Goal: Find specific page/section: Find specific page/section

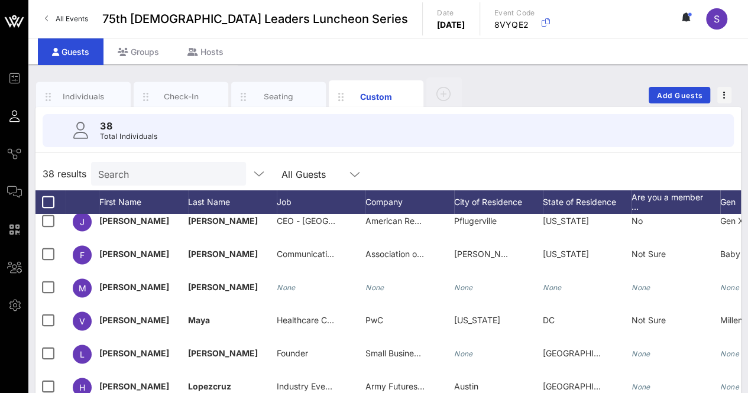
click at [142, 173] on input "Search" at bounding box center [167, 173] width 138 height 15
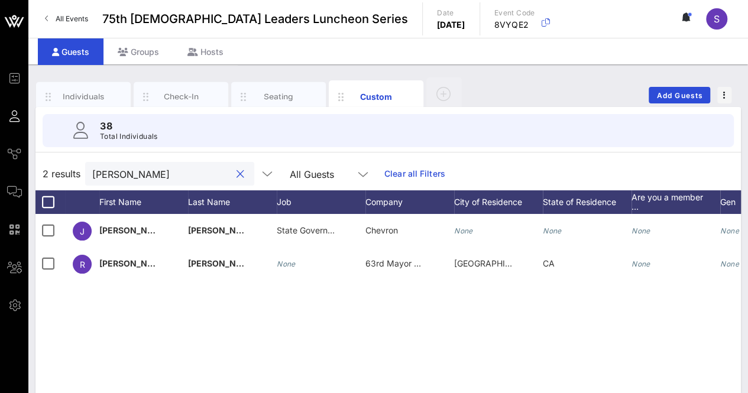
type input "[PERSON_NAME]"
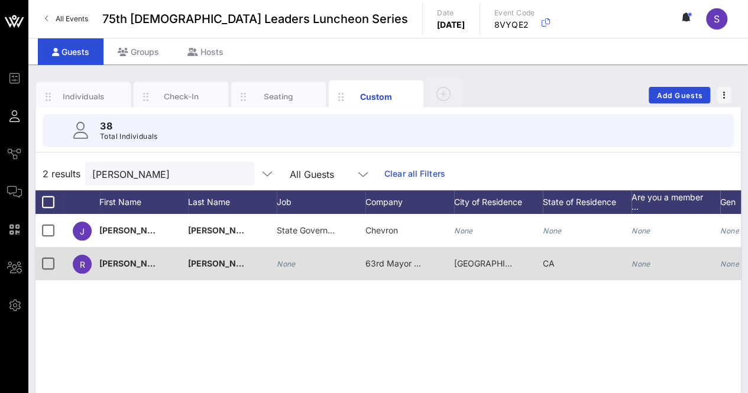
click at [285, 268] on div "None" at bounding box center [286, 263] width 19 height 33
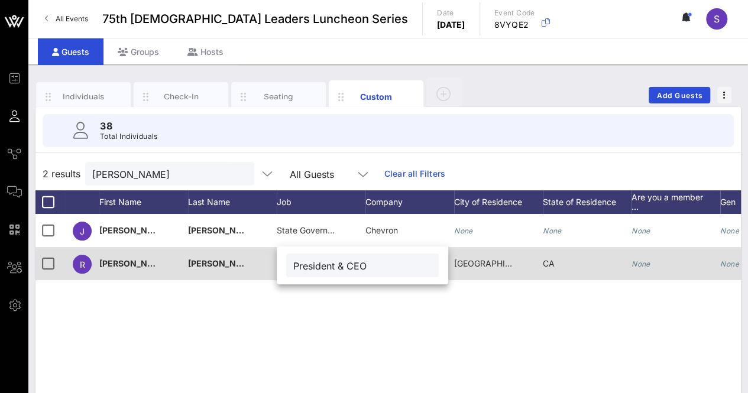
type input "President & CEO"
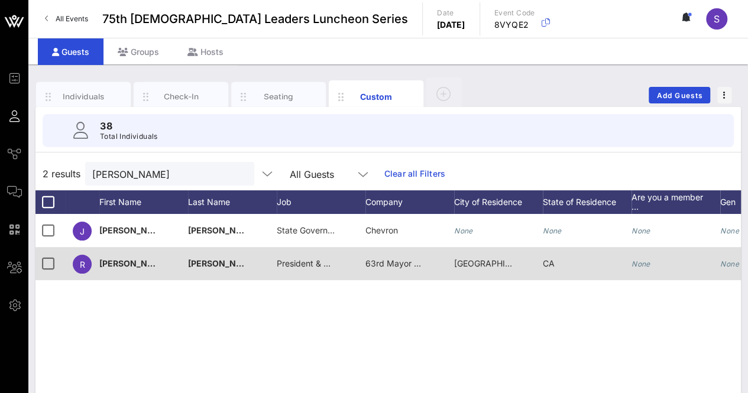
click at [383, 257] on div "63rd Mayor of [GEOGRAPHIC_DATA][PERSON_NAME]" at bounding box center [394, 263] width 59 height 33
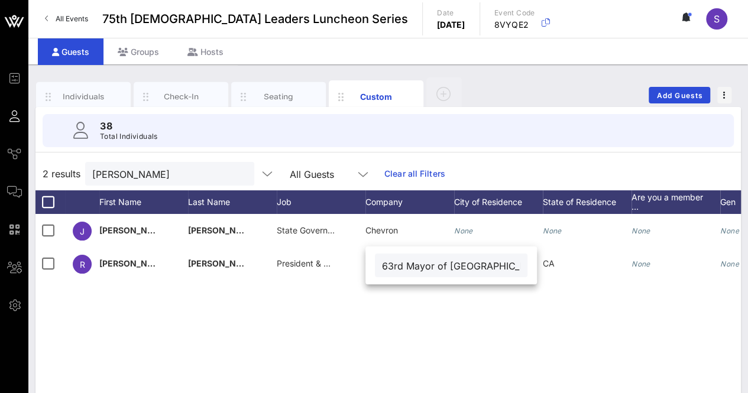
click at [384, 264] on input "63rd Mayor of [GEOGRAPHIC_DATA][PERSON_NAME]" at bounding box center [451, 265] width 138 height 15
paste input "Hispanic Foundation of [GEOGRAPHIC_DATA]"
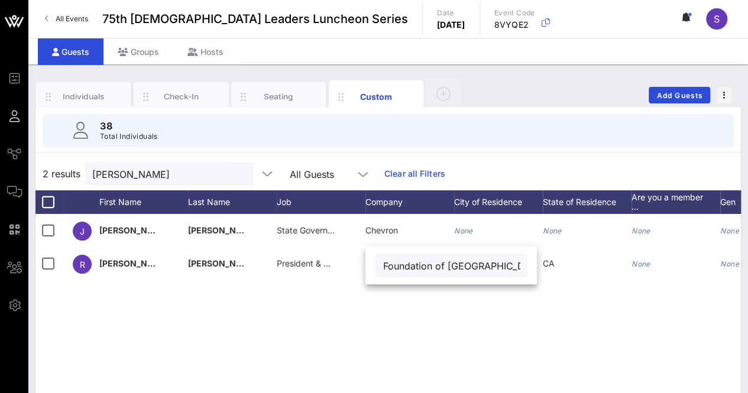
type input "Hispanic Foundation of [GEOGRAPHIC_DATA]"
click at [147, 169] on input "[PERSON_NAME]" at bounding box center [161, 173] width 138 height 15
click at [147, 168] on input "[PERSON_NAME]" at bounding box center [161, 173] width 138 height 15
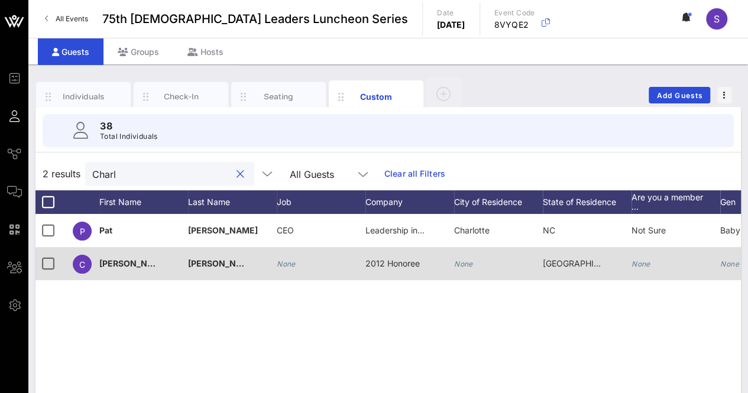
type input "Charl"
click at [398, 264] on span "2012 Honoree" at bounding box center [392, 263] width 54 height 10
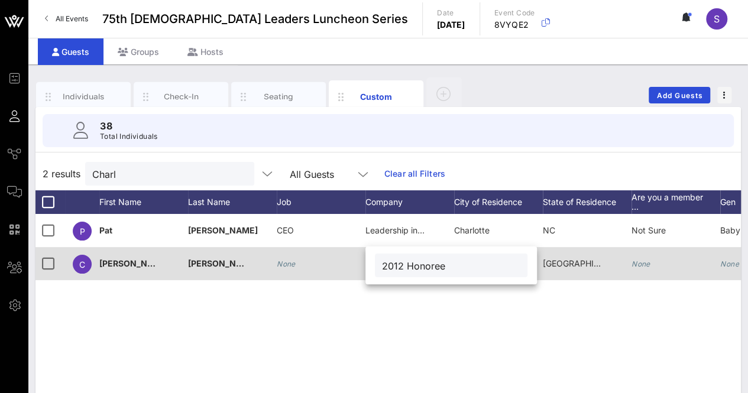
click at [398, 264] on input "2012 Honoree" at bounding box center [451, 265] width 138 height 15
type input "Former U.S. Congressman"
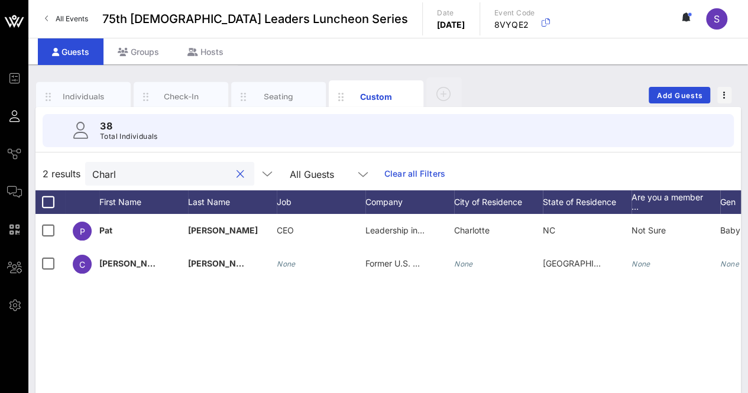
click at [188, 178] on input "Charl" at bounding box center [161, 173] width 138 height 15
click at [189, 177] on input "Charl" at bounding box center [161, 173] width 138 height 15
type input "h"
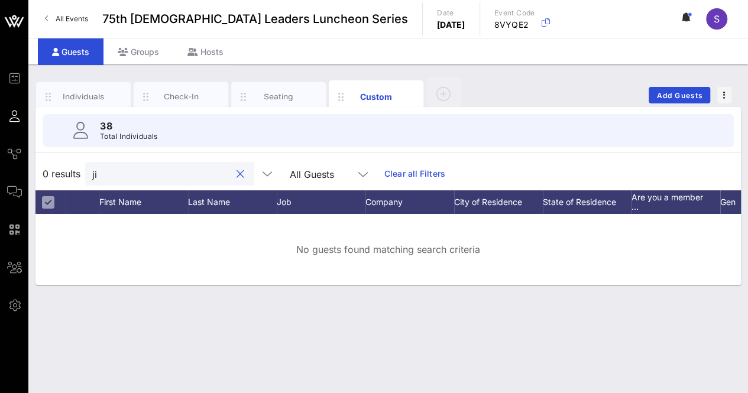
type input "j"
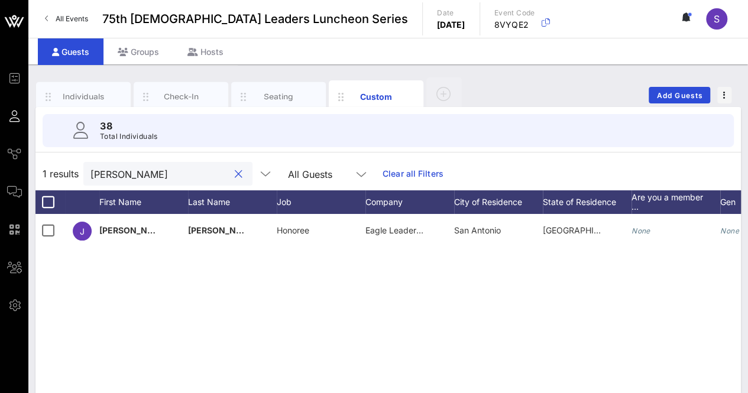
type input "[PERSON_NAME]"
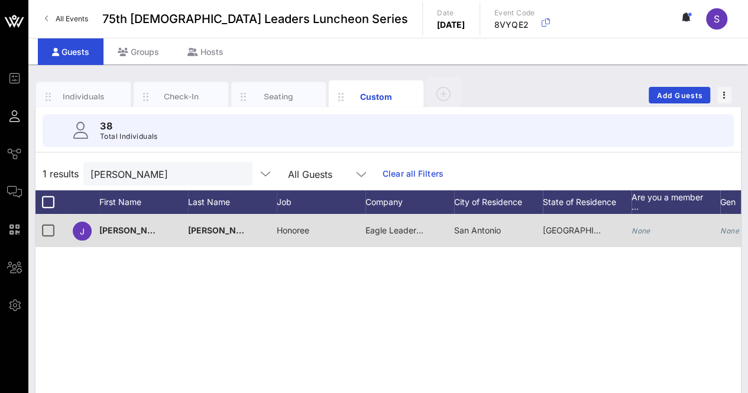
click at [384, 219] on div "Eagle Leadership Award Recipient" at bounding box center [394, 230] width 59 height 33
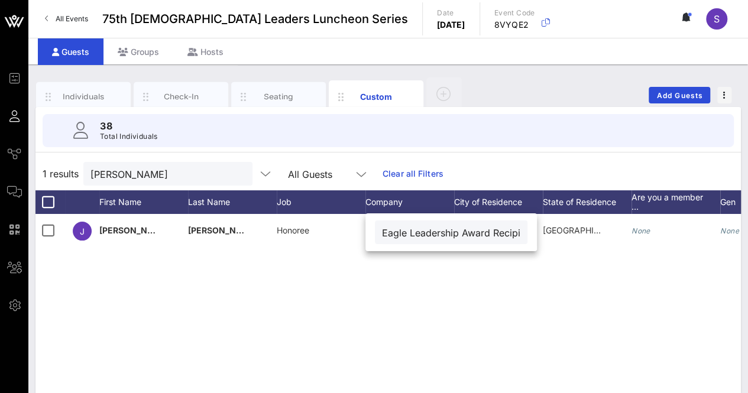
scroll to position [0, 27]
click at [439, 238] on input "Eagle Leadership Award Recipient" at bounding box center [451, 232] width 138 height 15
click at [439, 237] on input "Eagle Leadership Award Recipient" at bounding box center [451, 232] width 138 height 15
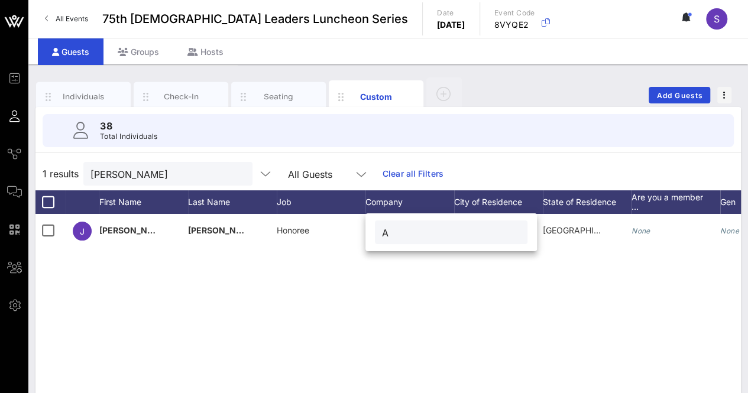
scroll to position [0, 0]
type input "ABC News"
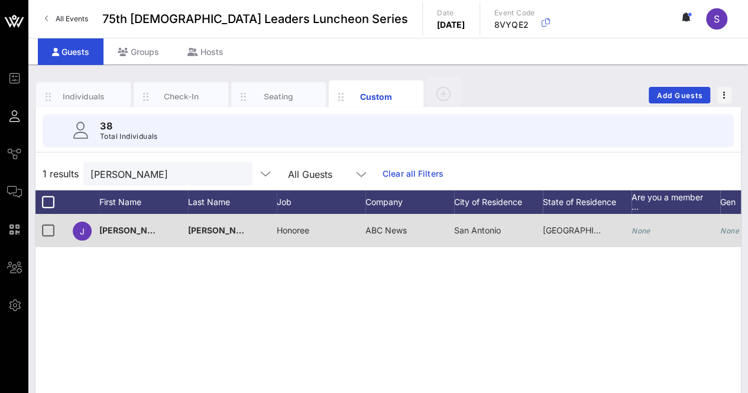
click at [294, 229] on span "Honoree" at bounding box center [293, 230] width 33 height 10
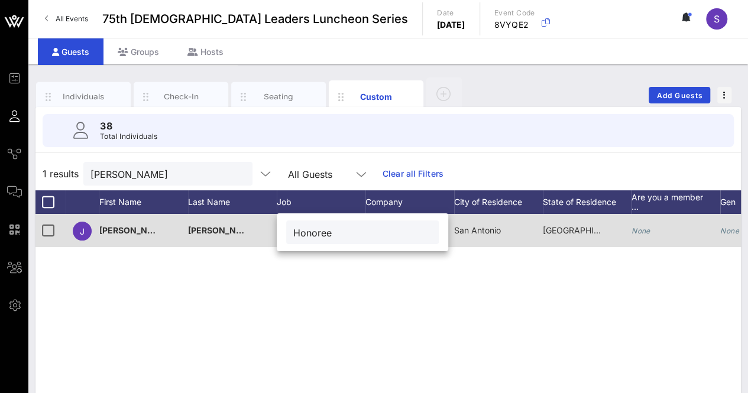
click at [294, 229] on input "Honoree" at bounding box center [362, 232] width 138 height 15
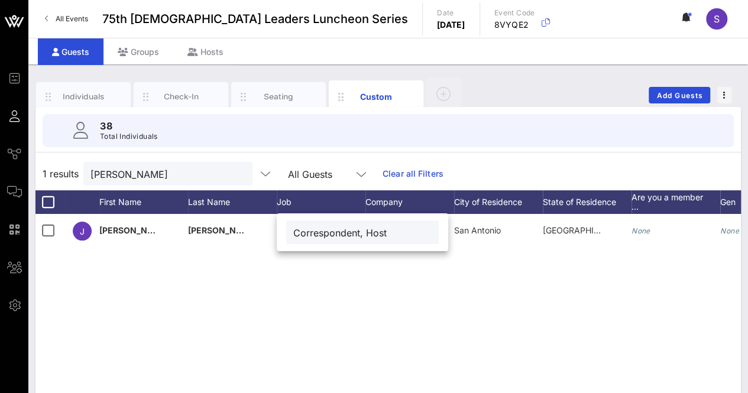
type input "Correspondent, Host"
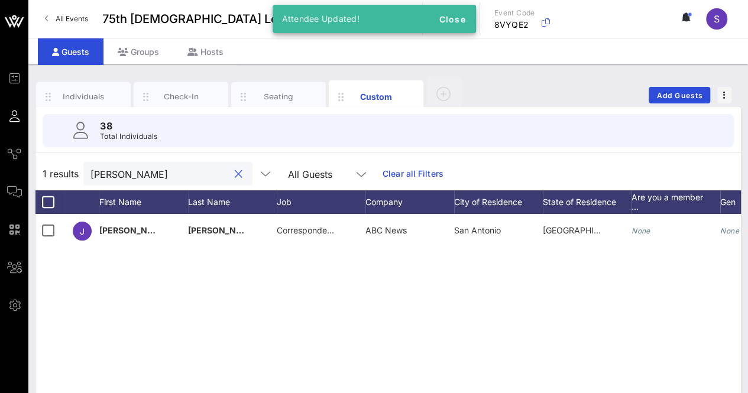
click at [197, 172] on input "[PERSON_NAME]" at bounding box center [159, 173] width 138 height 15
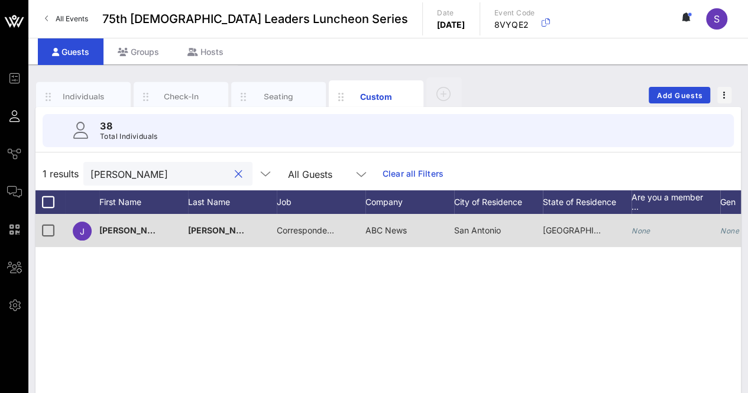
type input "[PERSON_NAME]"
click at [320, 233] on span "Correspondent, Host" at bounding box center [317, 230] width 80 height 10
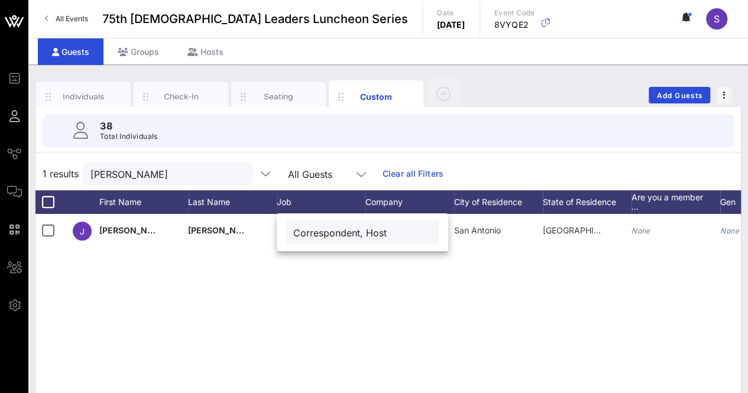
click at [320, 232] on input "Correspondent, Host" at bounding box center [362, 232] width 138 height 15
click at [234, 275] on div "J [PERSON_NAME] Correspondent, Host ABC News [GEOGRAPHIC_DATA] [GEOGRAPHIC_DATA…" at bounding box center [387, 391] width 705 height 355
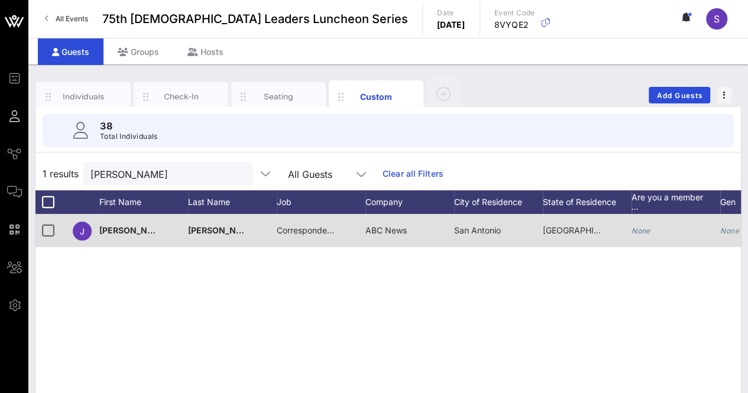
click at [409, 230] on div "ABC News" at bounding box center [409, 237] width 89 height 47
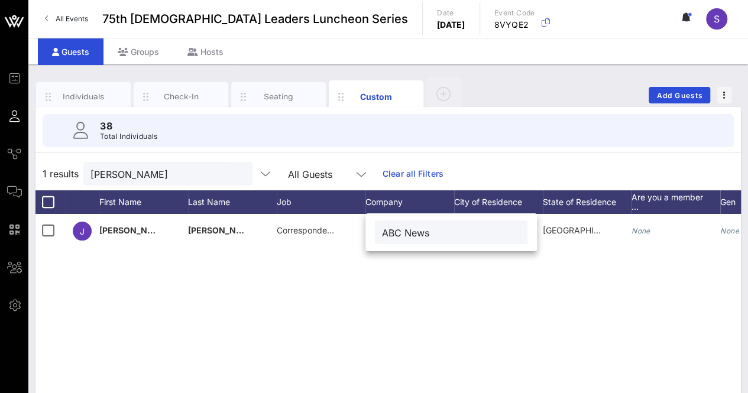
click at [397, 230] on input "ABC News" at bounding box center [451, 232] width 138 height 15
click at [397, 229] on input "ABC News" at bounding box center [451, 232] width 138 height 15
click at [366, 354] on div "J [PERSON_NAME] Correspondent, Host ABC News [GEOGRAPHIC_DATA] [GEOGRAPHIC_DATA…" at bounding box center [387, 391] width 705 height 355
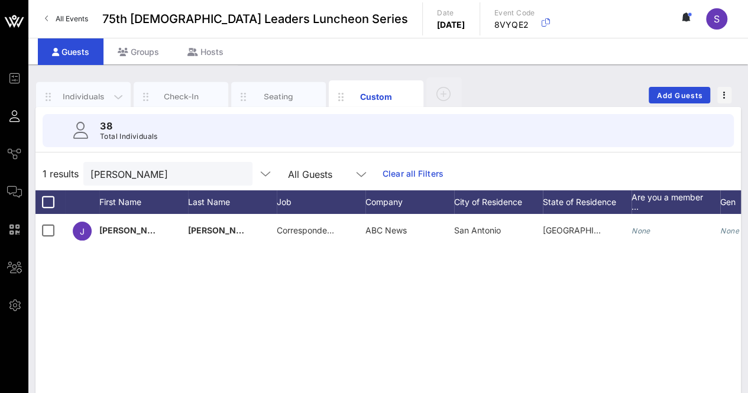
click at [83, 96] on div "Individuals" at bounding box center [83, 96] width 53 height 11
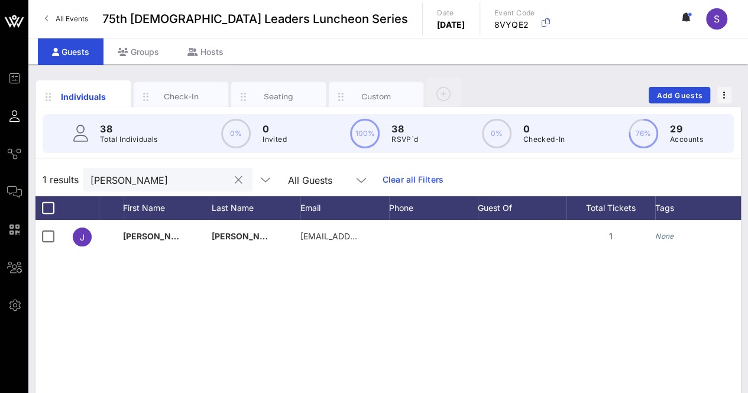
click at [235, 178] on button "clear icon" at bounding box center [239, 180] width 8 height 12
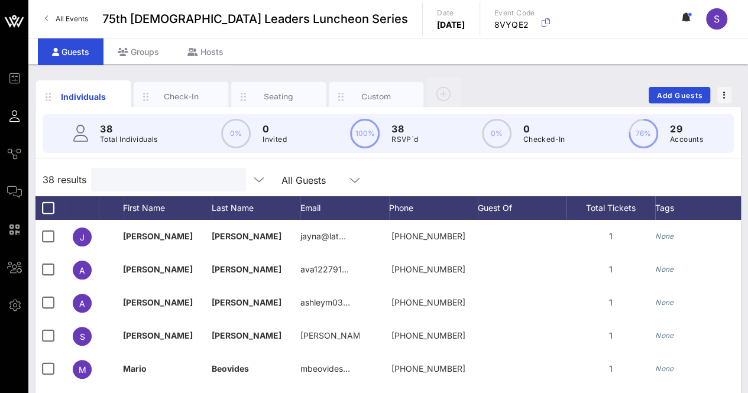
click at [384, 167] on div "38 results All Guests" at bounding box center [387, 179] width 705 height 33
